Goal: Information Seeking & Learning: Learn about a topic

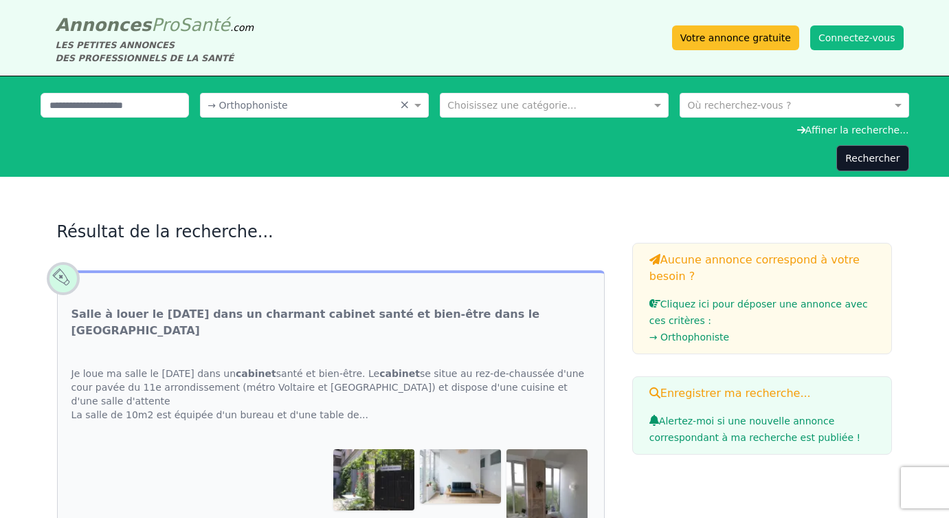
click at [377, 107] on input "text" at bounding box center [301, 104] width 186 height 14
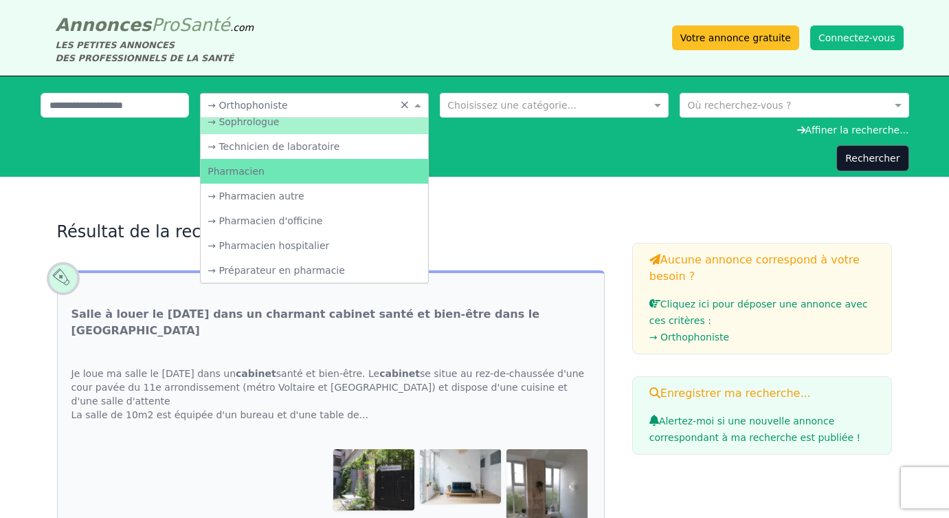
scroll to position [2458, 0]
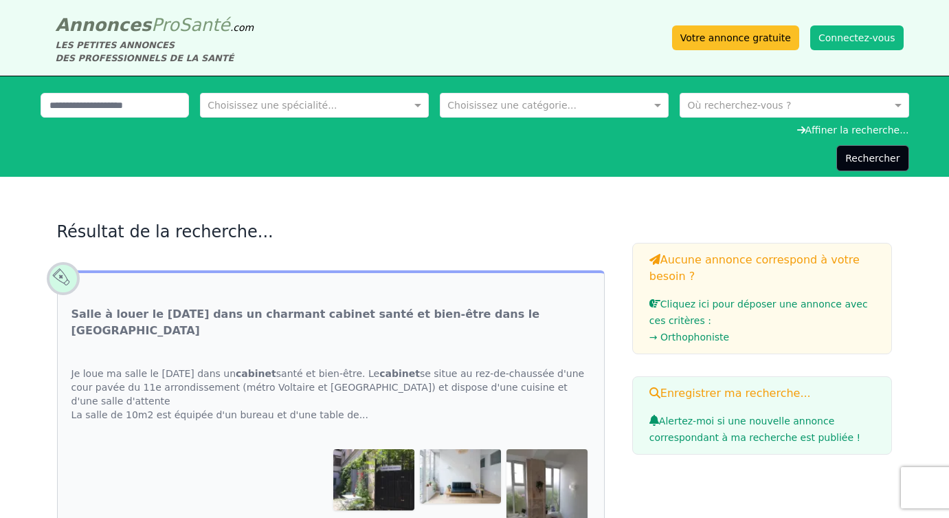
click at [883, 166] on button "Rechercher" at bounding box center [873, 158] width 72 height 26
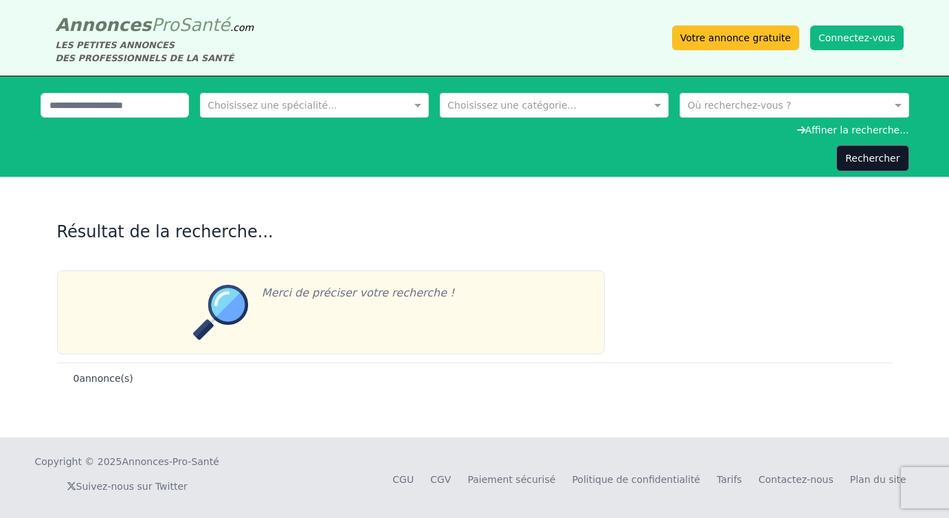
click at [818, 128] on div "Affiner la recherche..." at bounding box center [475, 130] width 869 height 14
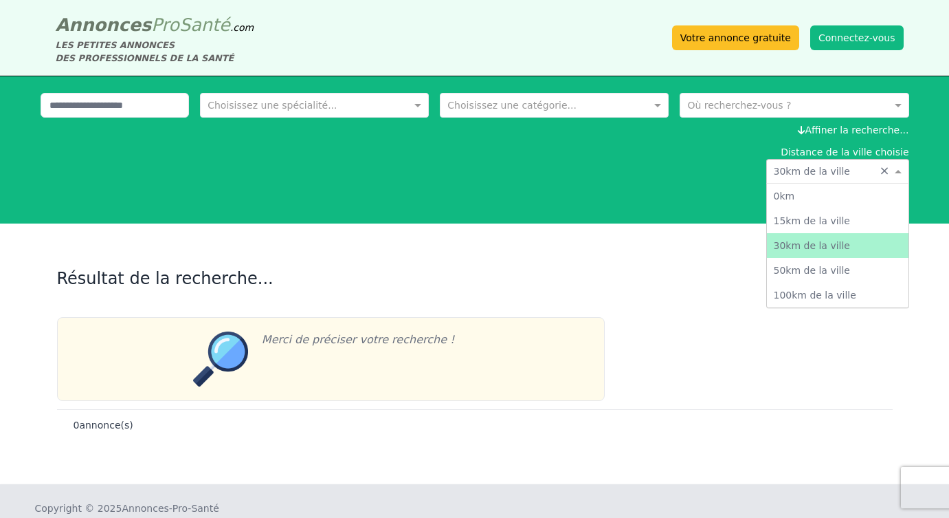
click at [812, 164] on input "text" at bounding box center [824, 170] width 100 height 14
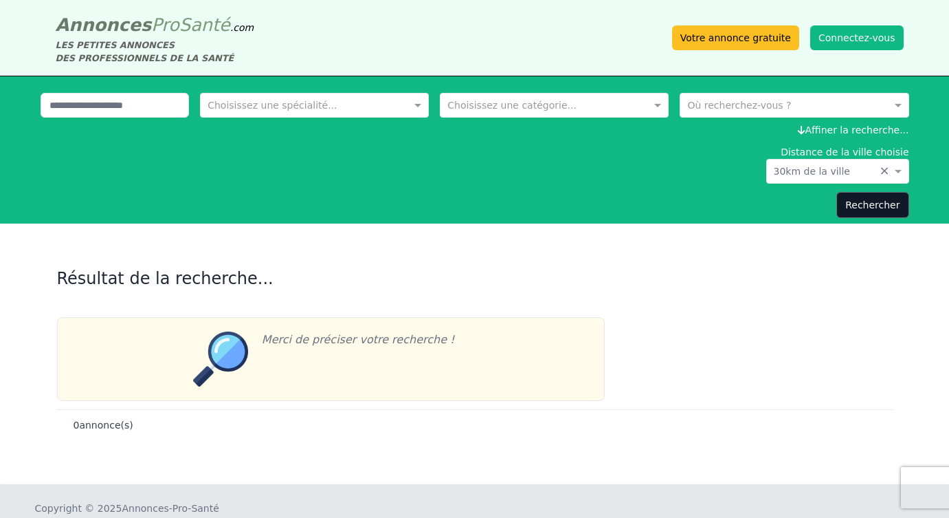
click at [730, 162] on div "Distance de la ville choisie Distance de la ville × 30km de la ville ×" at bounding box center [475, 164] width 869 height 38
click at [730, 101] on input "text" at bounding box center [780, 104] width 186 height 14
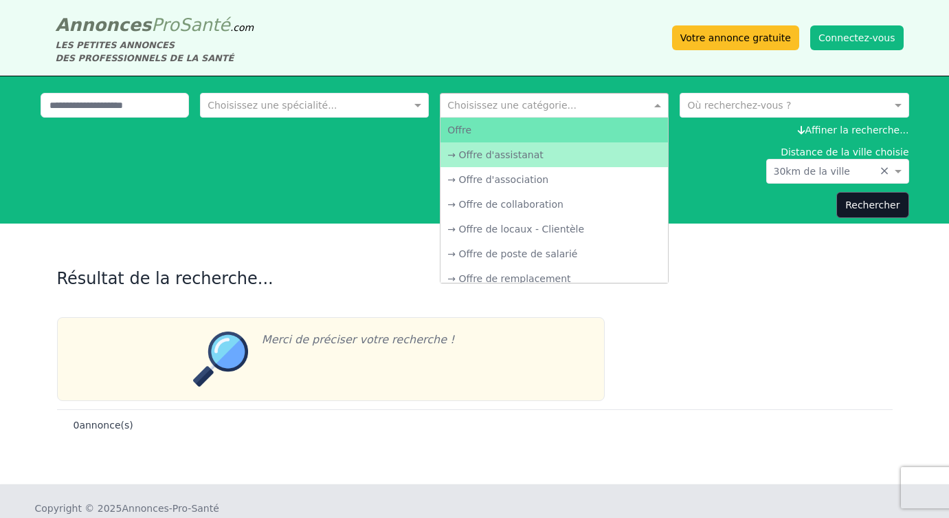
click at [585, 104] on input "text" at bounding box center [541, 104] width 186 height 14
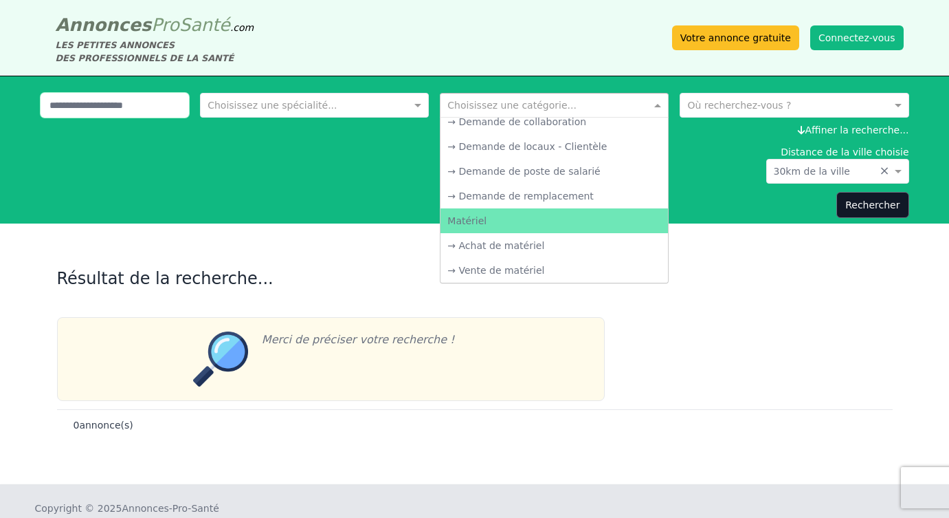
click at [136, 106] on input "text" at bounding box center [115, 105] width 149 height 25
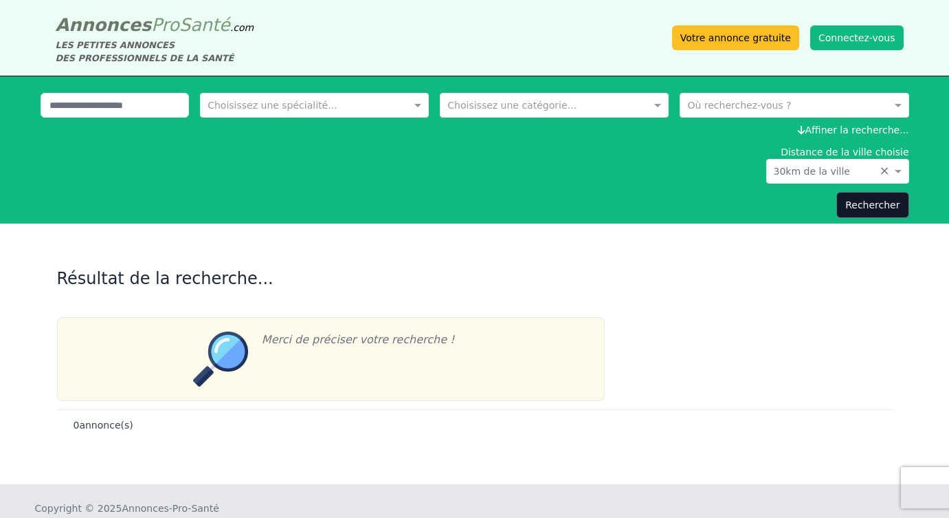
click at [197, 98] on div "Choisissez une spécialité... Choisissez une catégorie... Où recherchez-vous ?" at bounding box center [475, 108] width 869 height 30
click at [220, 99] on input "text" at bounding box center [301, 104] width 186 height 14
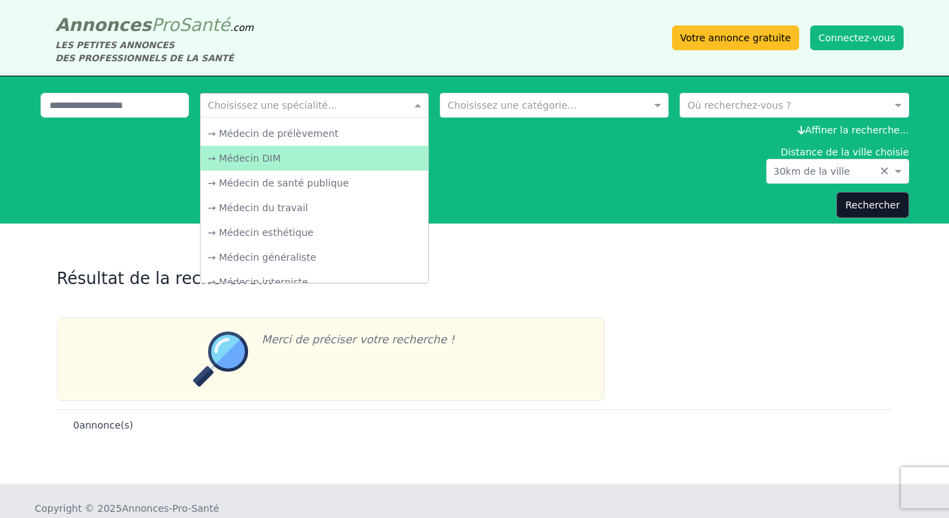
scroll to position [789, 0]
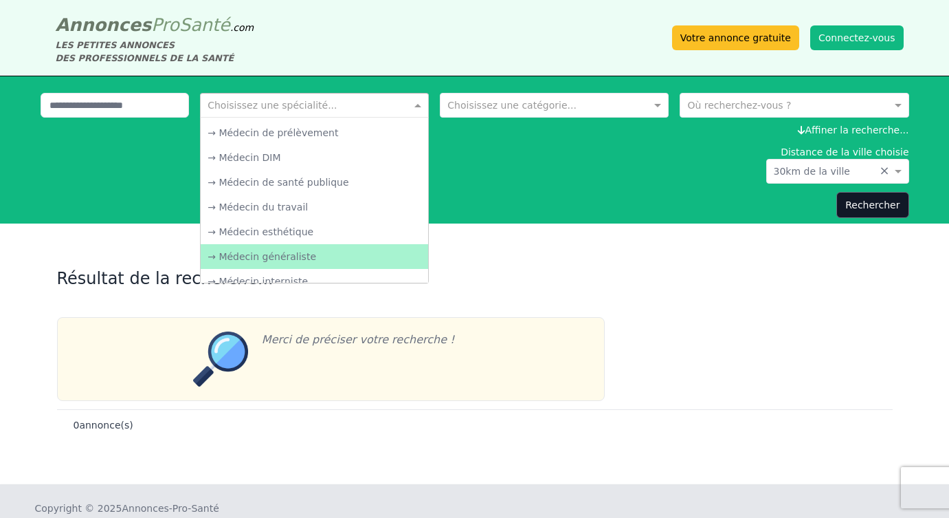
click at [258, 253] on div "→ Médecin généraliste" at bounding box center [315, 256] width 228 height 25
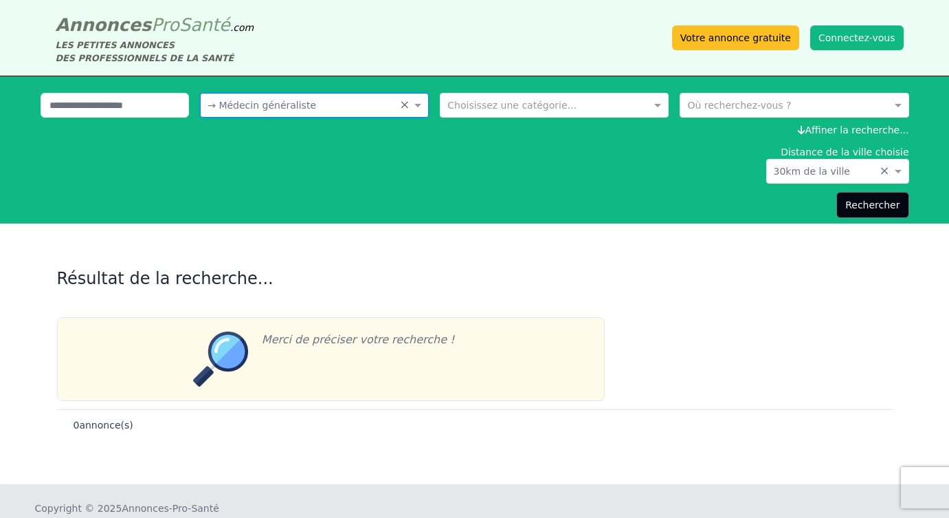
click at [846, 201] on button "Rechercher" at bounding box center [873, 205] width 72 height 26
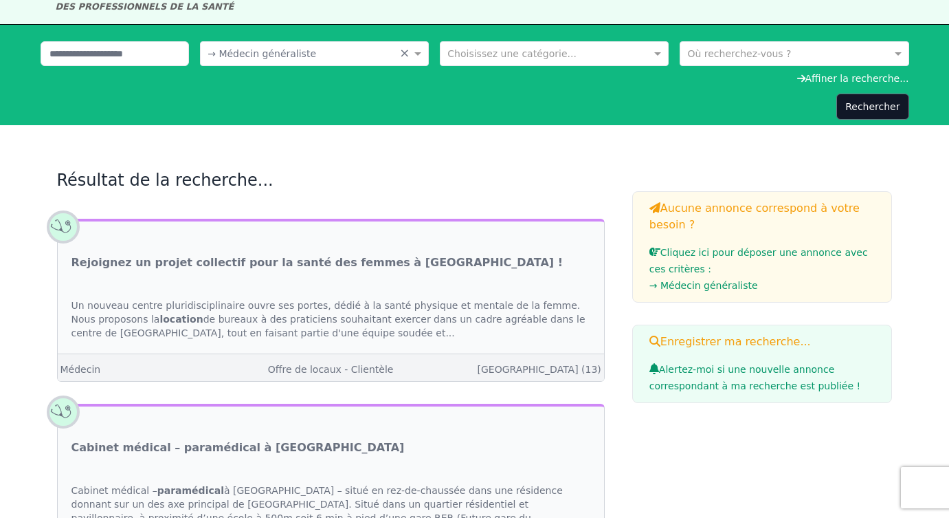
scroll to position [43, 0]
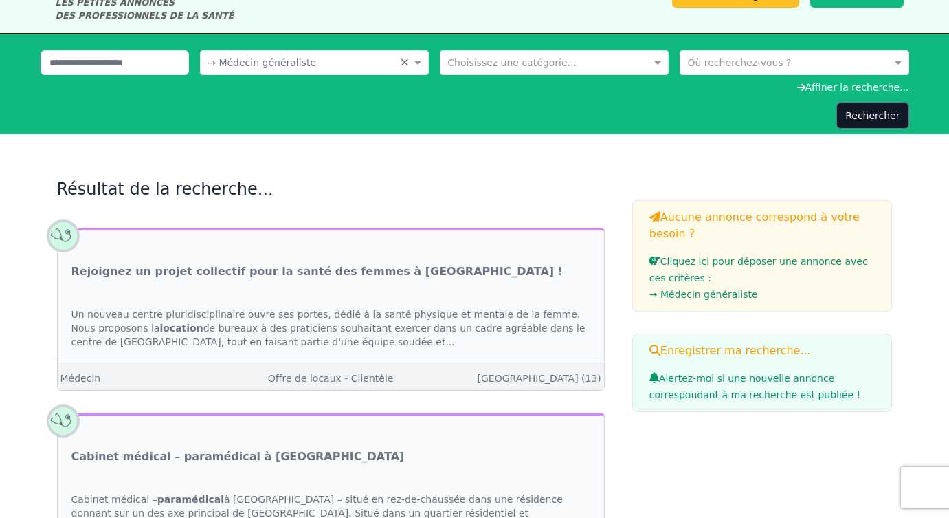
click at [557, 60] on input "text" at bounding box center [541, 61] width 186 height 14
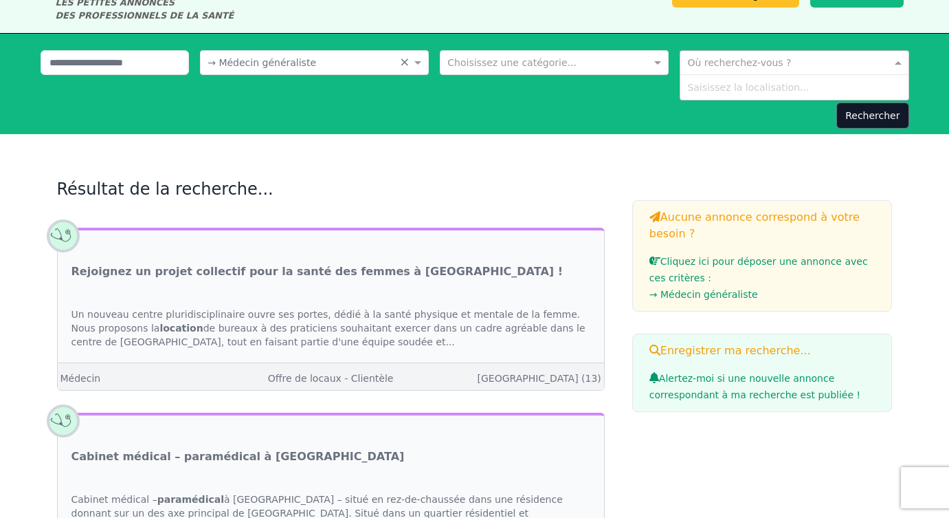
click at [697, 55] on input "text" at bounding box center [780, 61] width 186 height 14
type input "*****"
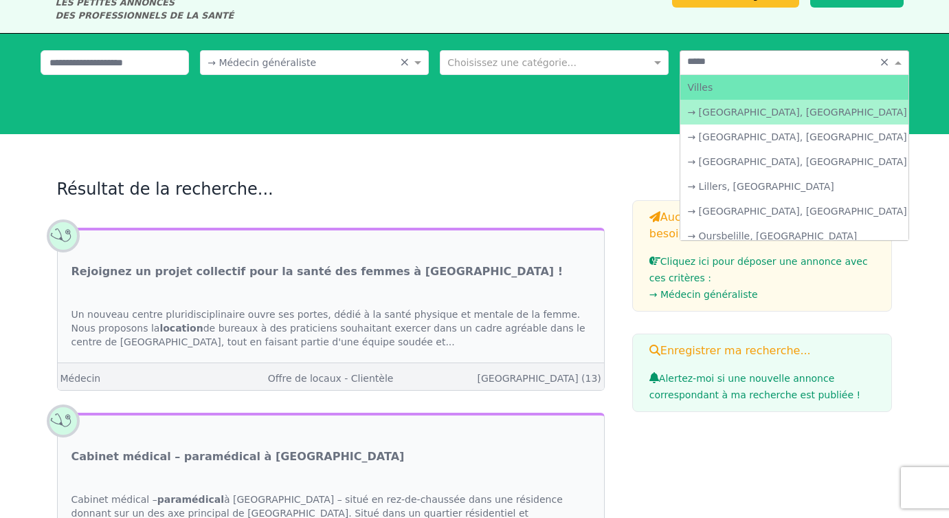
click at [764, 104] on div "→ [GEOGRAPHIC_DATA], [GEOGRAPHIC_DATA]" at bounding box center [795, 112] width 228 height 25
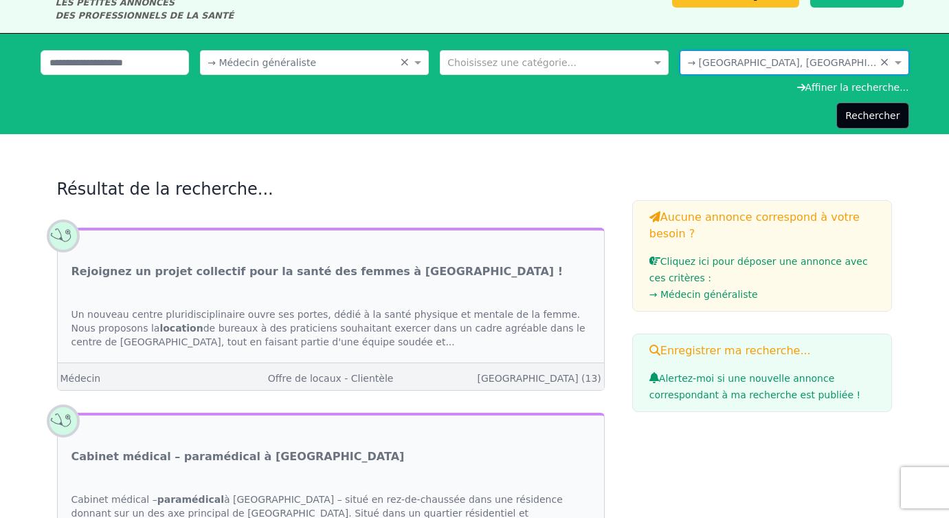
click at [877, 120] on button "Rechercher" at bounding box center [873, 115] width 72 height 26
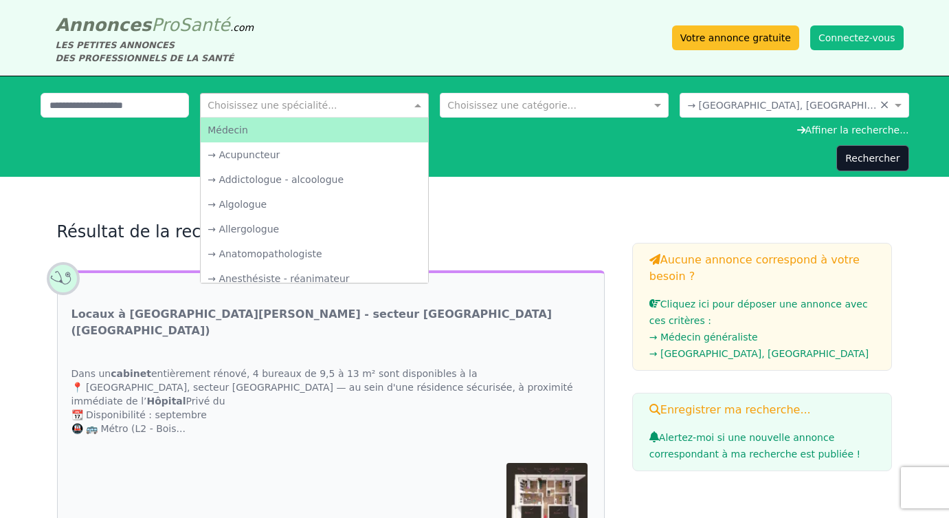
click at [384, 107] on input "text" at bounding box center [301, 104] width 186 height 14
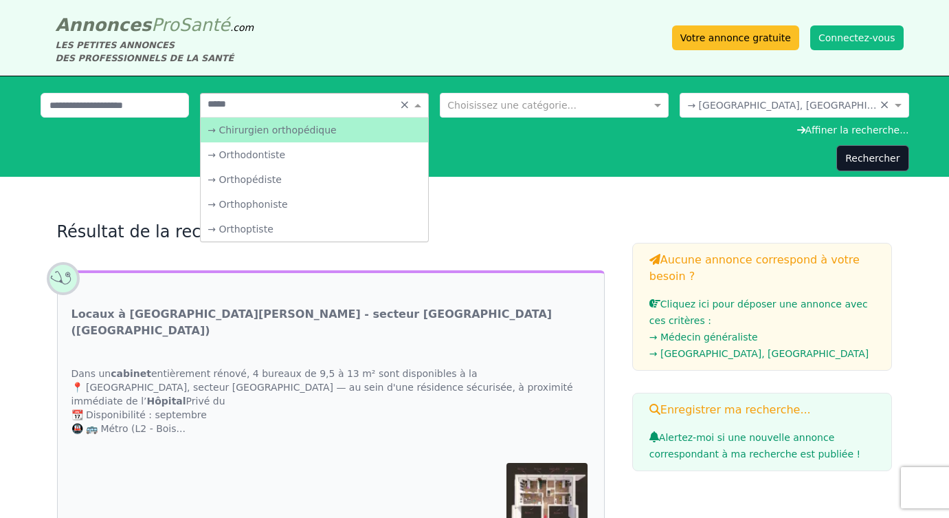
type input "******"
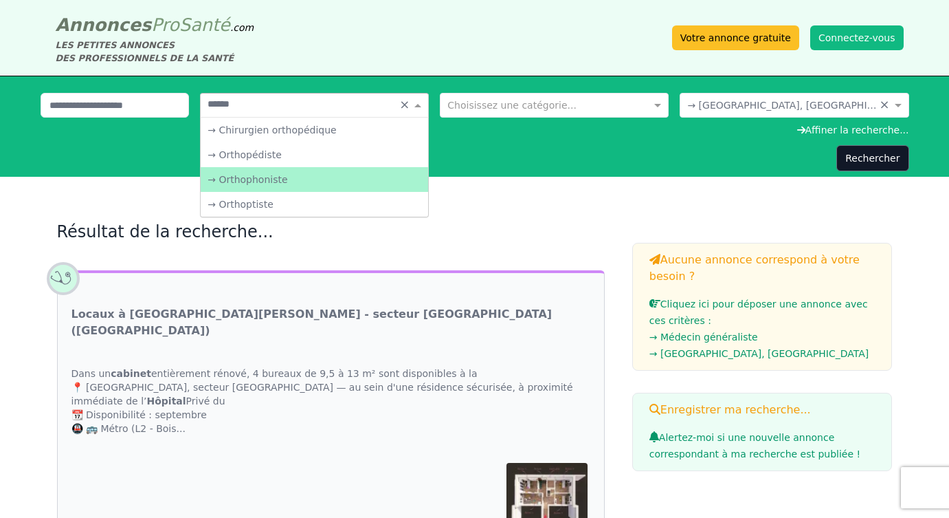
click at [272, 173] on div "→ Orthophoniste" at bounding box center [315, 179] width 228 height 25
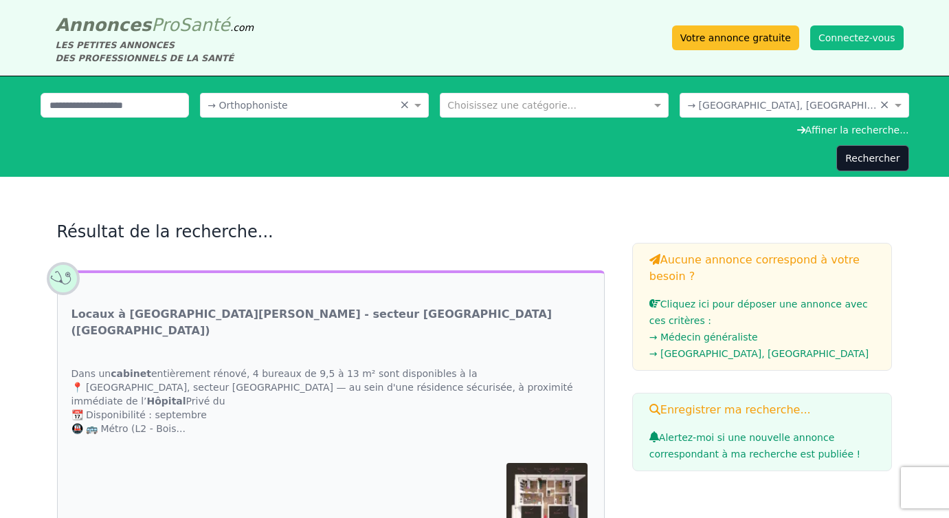
click at [533, 123] on div "Affiner la recherche..." at bounding box center [475, 130] width 869 height 14
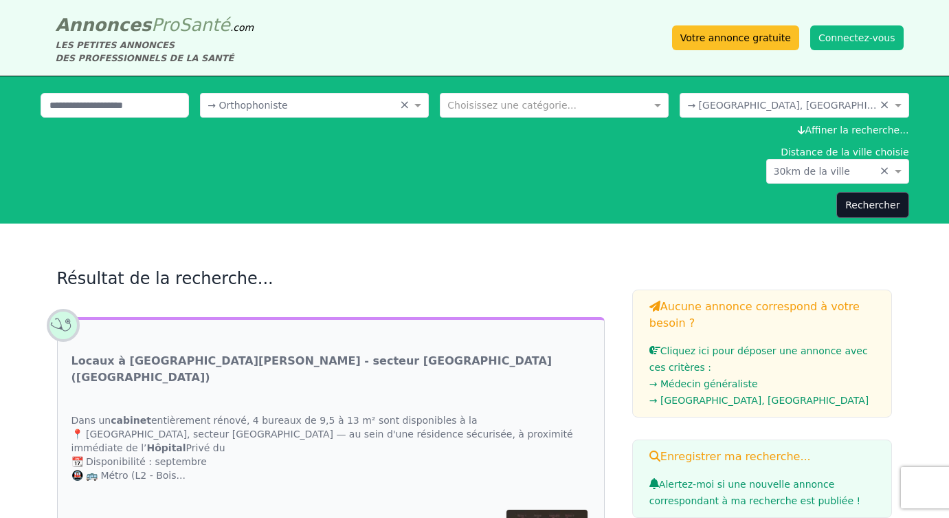
click at [525, 102] on input "text" at bounding box center [541, 104] width 186 height 14
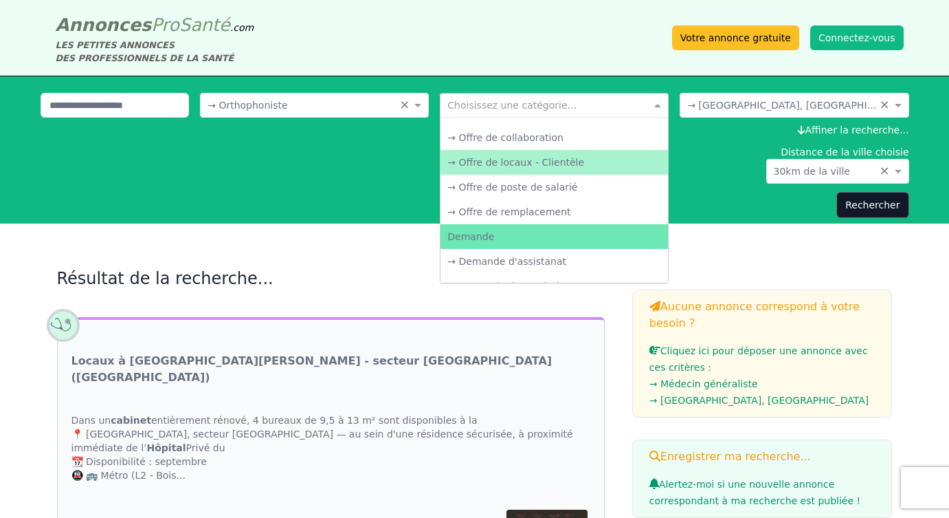
scroll to position [69, 0]
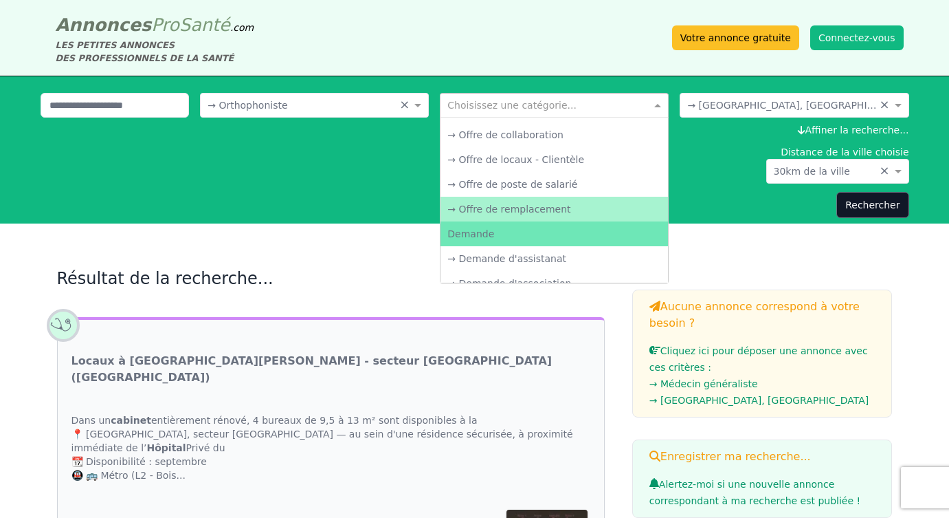
click at [518, 210] on div "→ Offre de remplacement" at bounding box center [555, 209] width 228 height 25
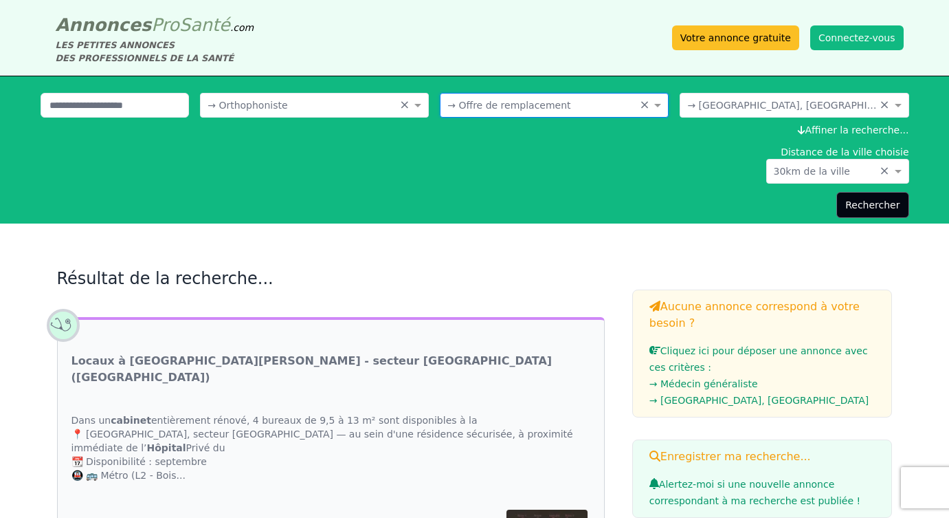
click at [872, 212] on button "Rechercher" at bounding box center [873, 205] width 72 height 26
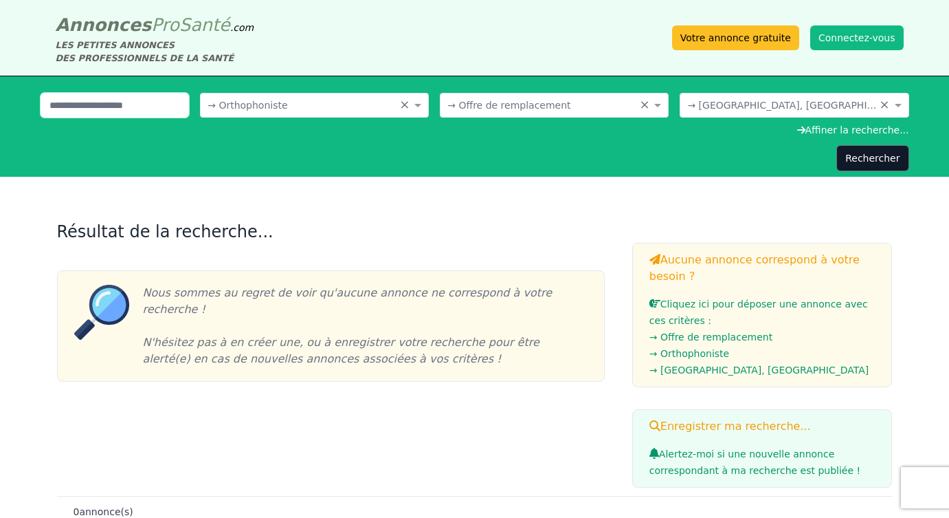
click at [147, 111] on input "text" at bounding box center [115, 105] width 149 height 25
click at [267, 105] on input "text" at bounding box center [301, 104] width 186 height 14
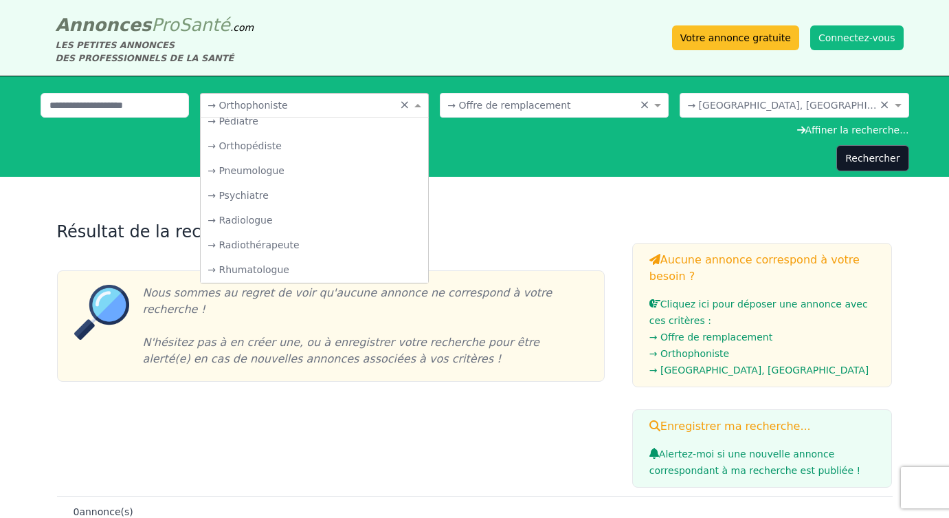
scroll to position [1341, 0]
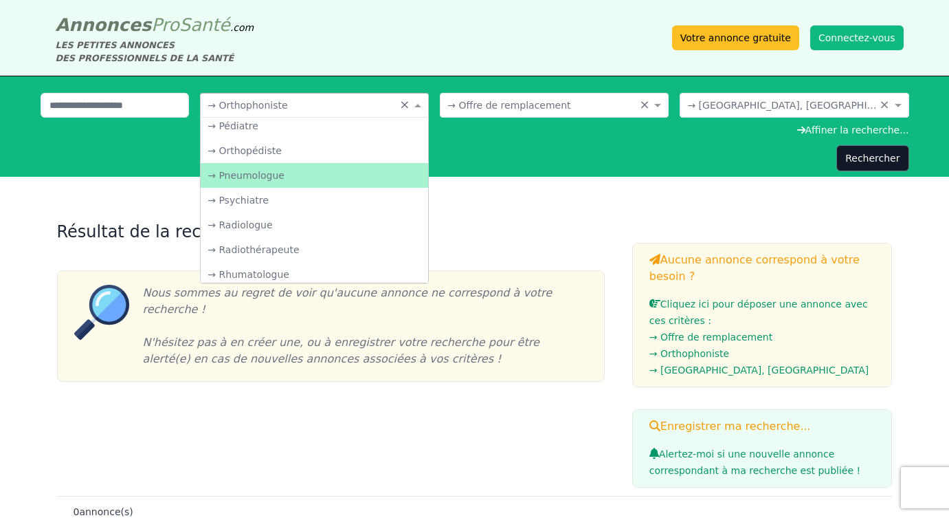
click at [490, 173] on div "Choisissez une spécialité... × → Orthophoniste × Médecin → Acupuncteur → Addict…" at bounding box center [475, 126] width 880 height 100
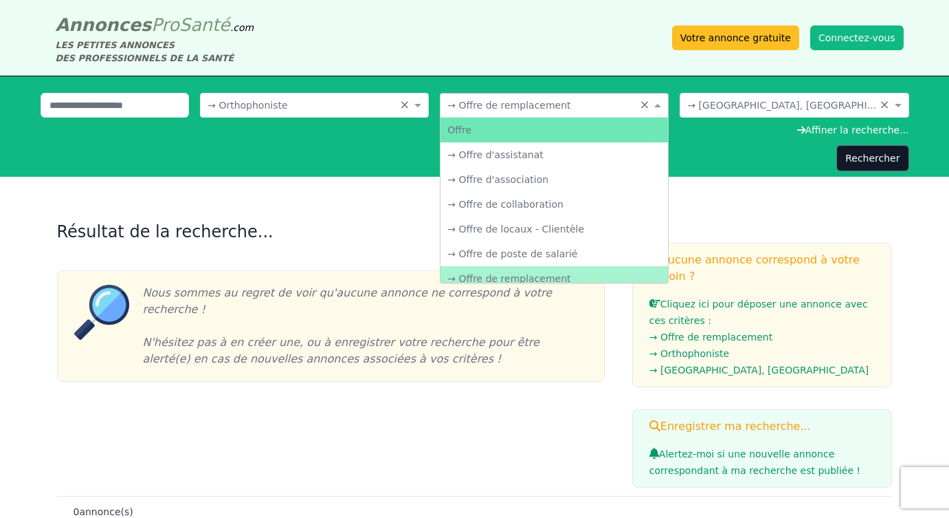
click at [604, 109] on input "text" at bounding box center [541, 104] width 186 height 14
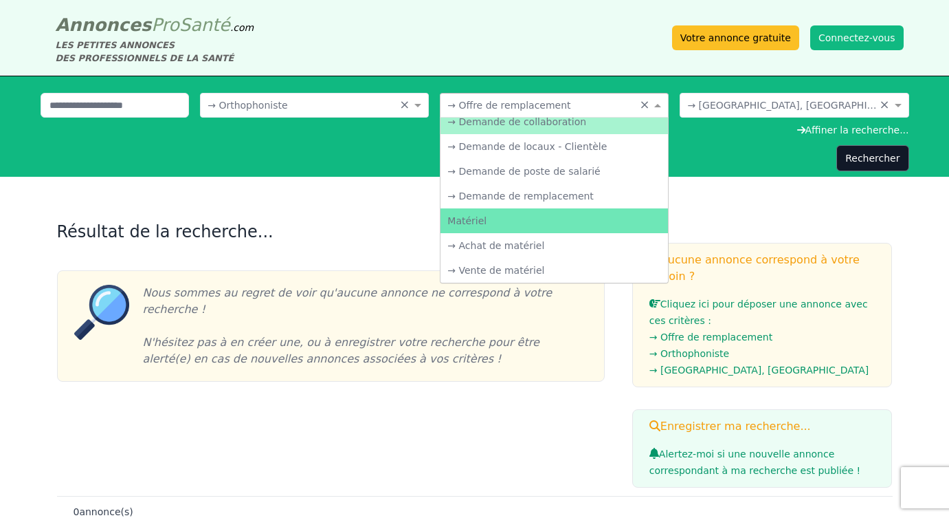
scroll to position [256, 0]
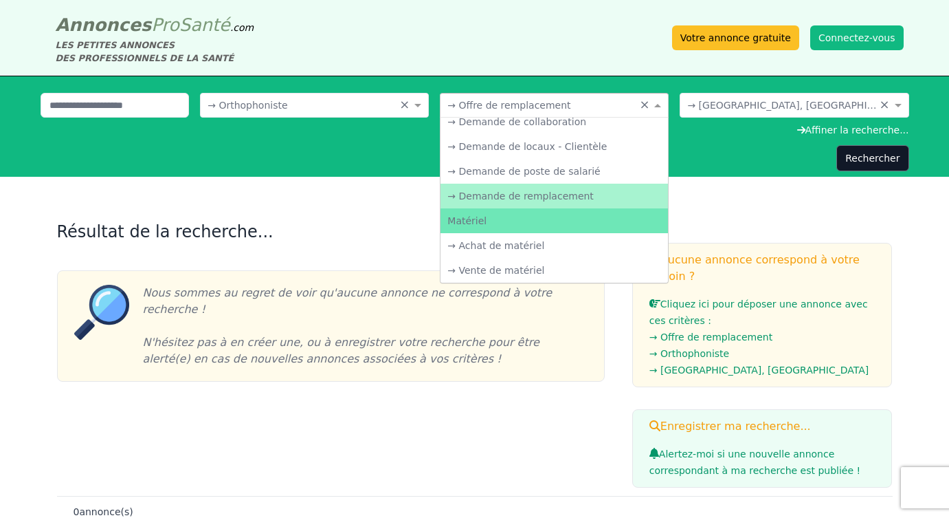
click at [568, 199] on div "→ Demande de remplacement" at bounding box center [555, 196] width 228 height 25
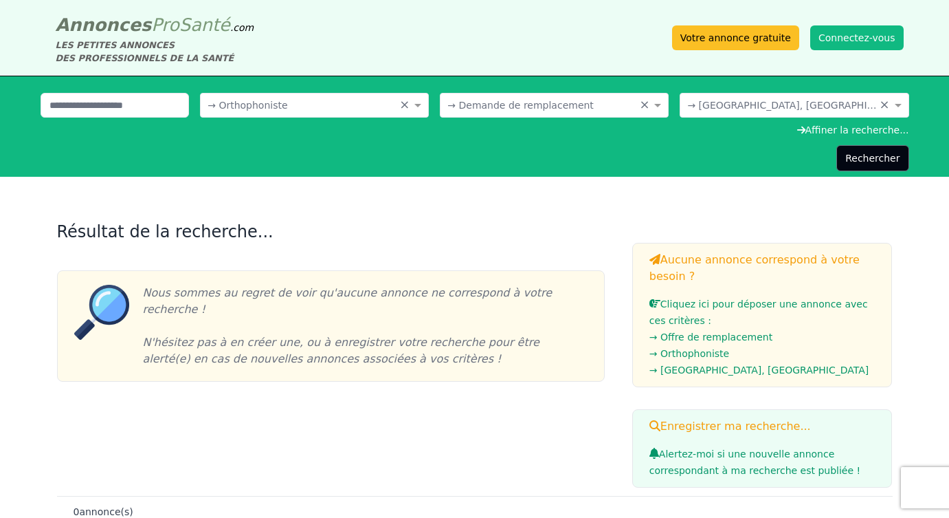
click at [850, 158] on button "Rechercher" at bounding box center [873, 158] width 72 height 26
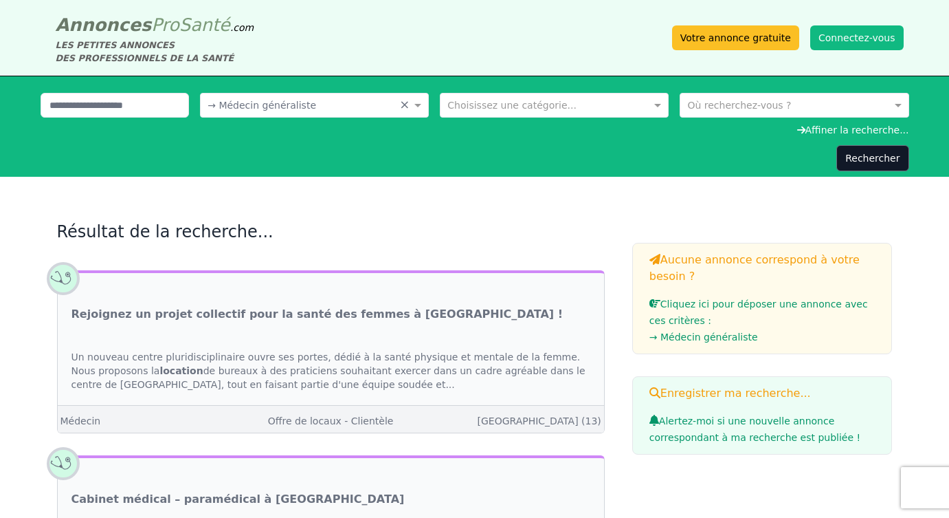
scroll to position [43, 0]
